Goal: Information Seeking & Learning: Understand process/instructions

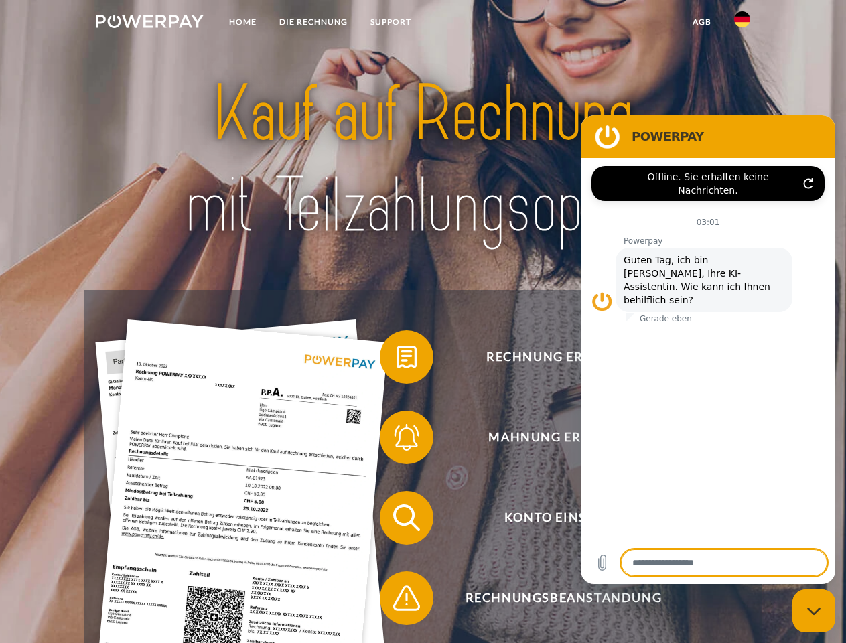
click at [149, 23] on img at bounding box center [150, 21] width 108 height 13
click at [743, 23] on img at bounding box center [742, 19] width 16 height 16
click at [702, 22] on link "agb" at bounding box center [703, 22] width 42 height 24
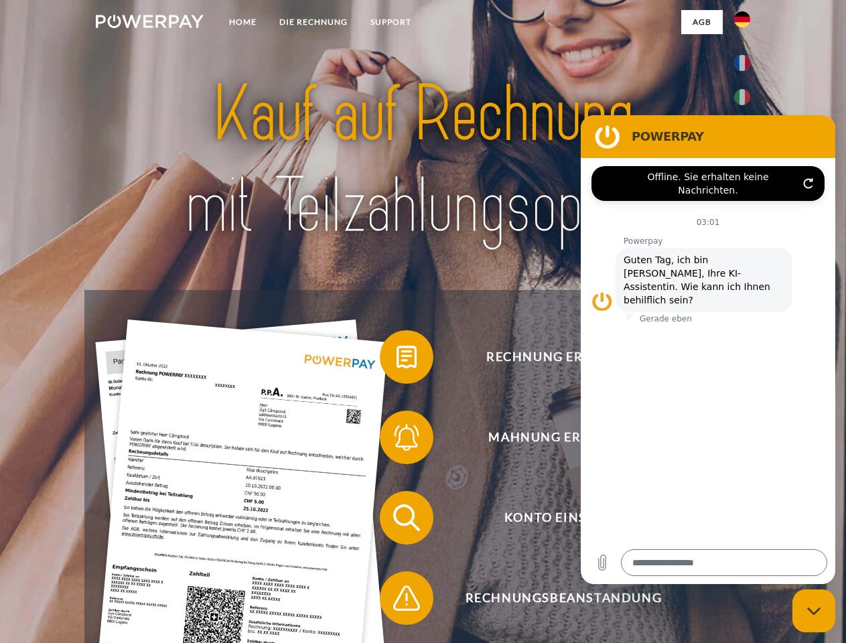
click at [397, 360] on span at bounding box center [386, 357] width 67 height 67
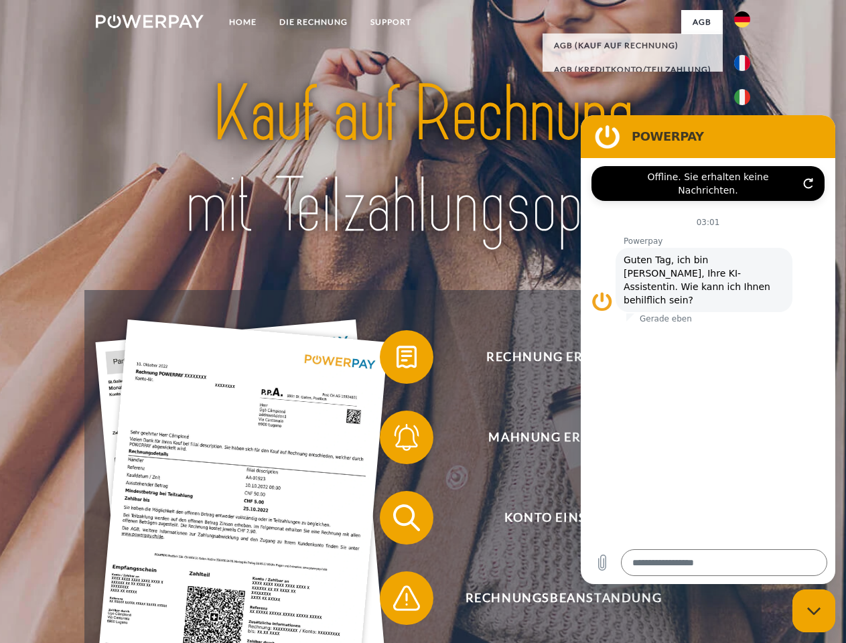
click at [397, 440] on span at bounding box center [386, 437] width 67 height 67
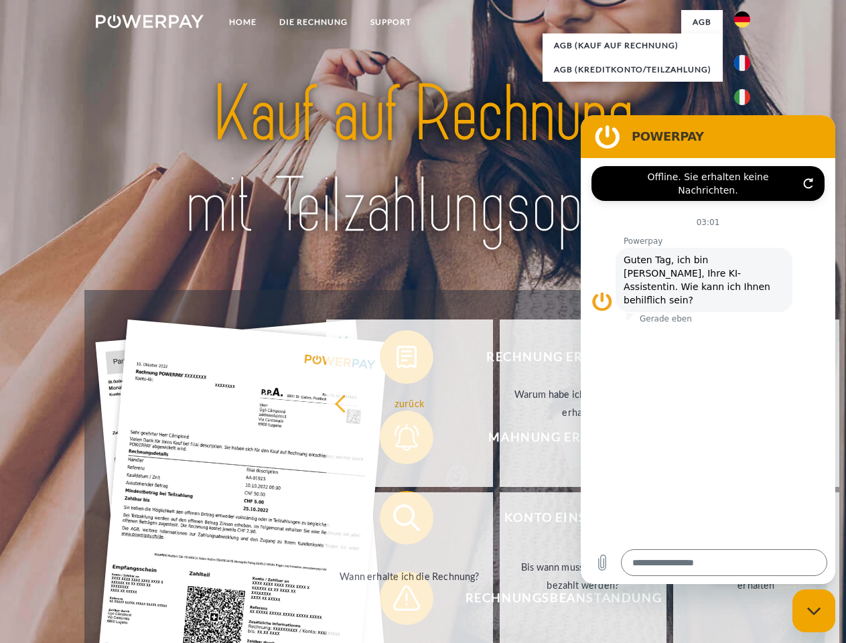
click at [500, 521] on link "Bis wann muss die Rechnung bezahlt werden?" at bounding box center [583, 577] width 167 height 168
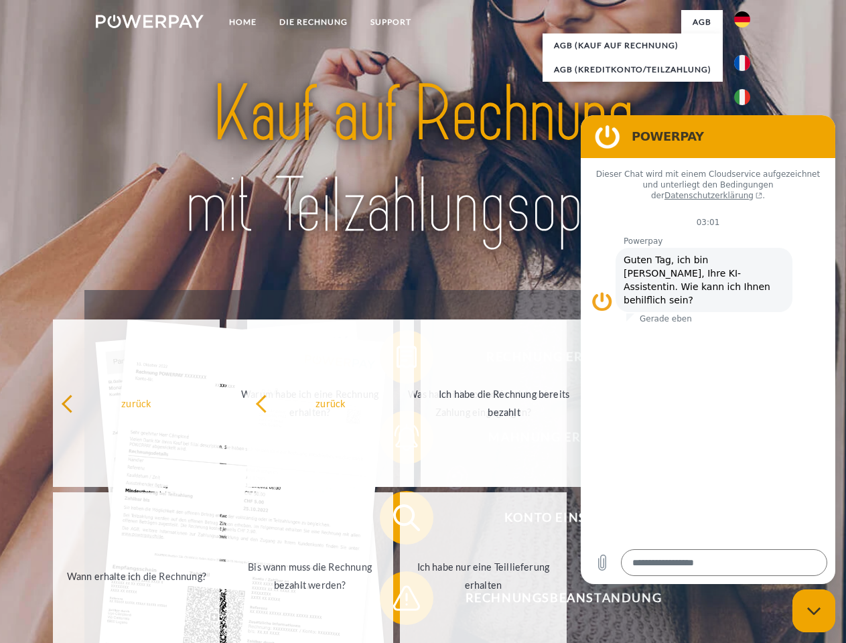
click at [397, 601] on span at bounding box center [386, 598] width 67 height 67
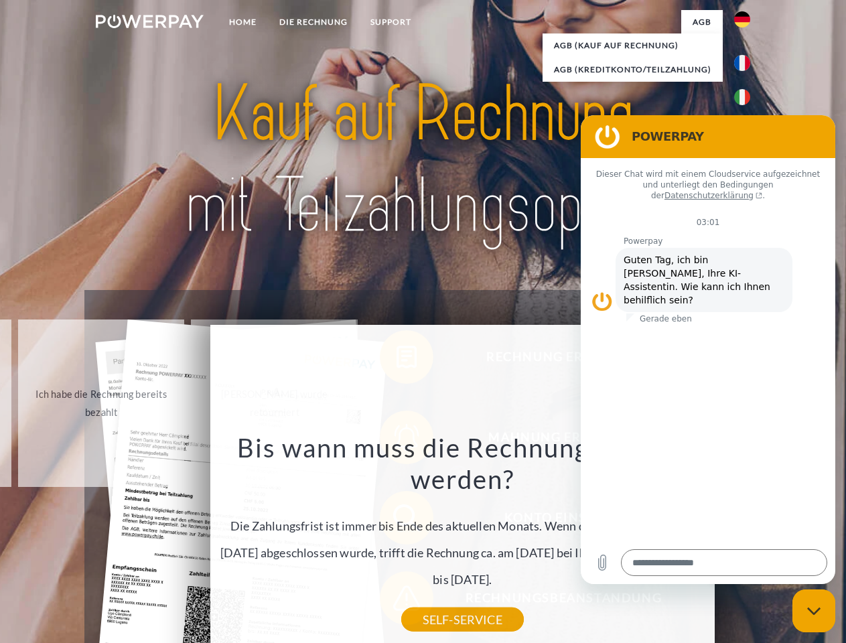
click at [814, 611] on icon "Messaging-Fenster schließen" at bounding box center [815, 611] width 14 height 9
type textarea "*"
